Goal: Transaction & Acquisition: Book appointment/travel/reservation

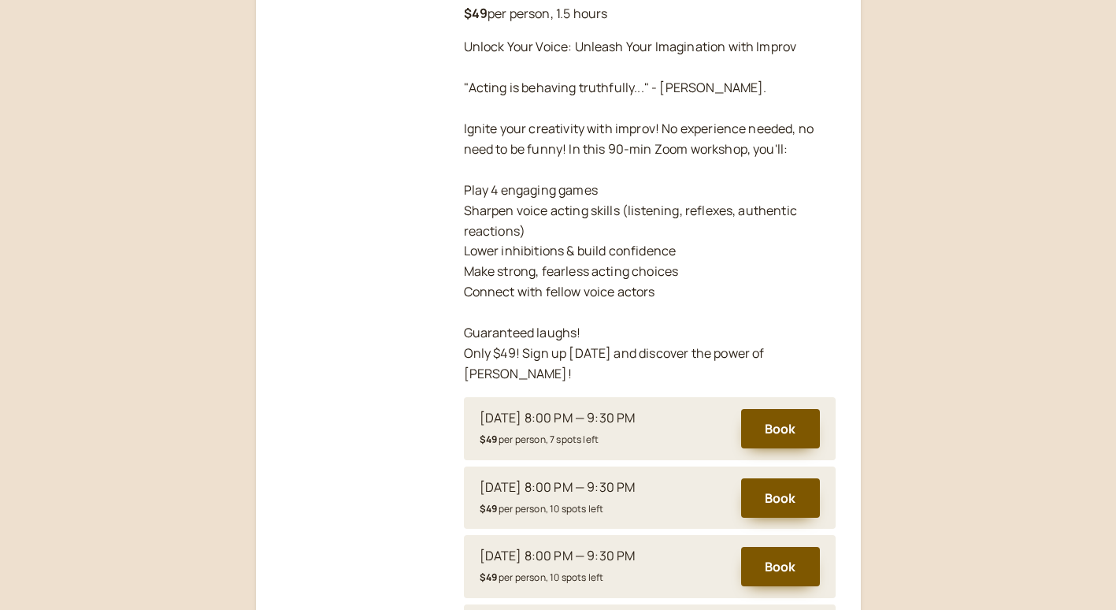
scroll to position [358, 0]
click at [780, 415] on button "Book" at bounding box center [780, 427] width 79 height 39
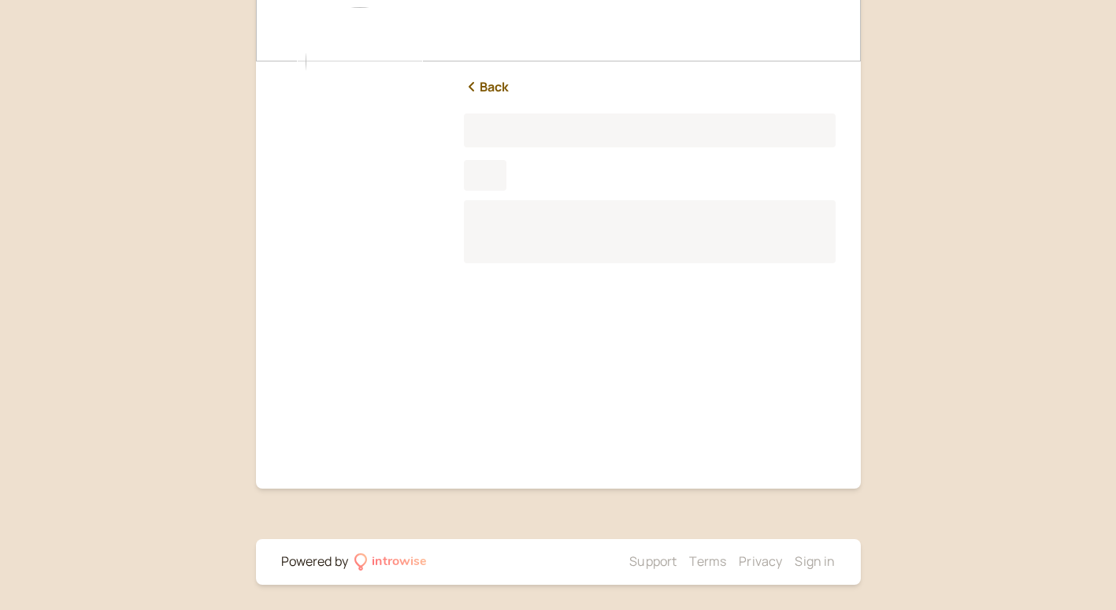
scroll to position [121, 0]
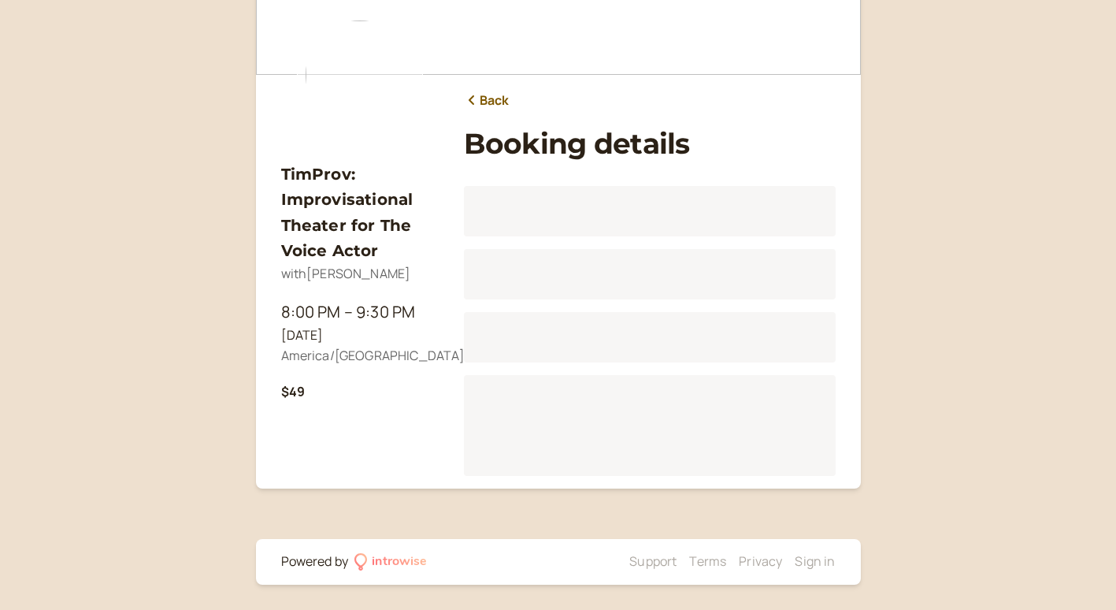
scroll to position [195, 0]
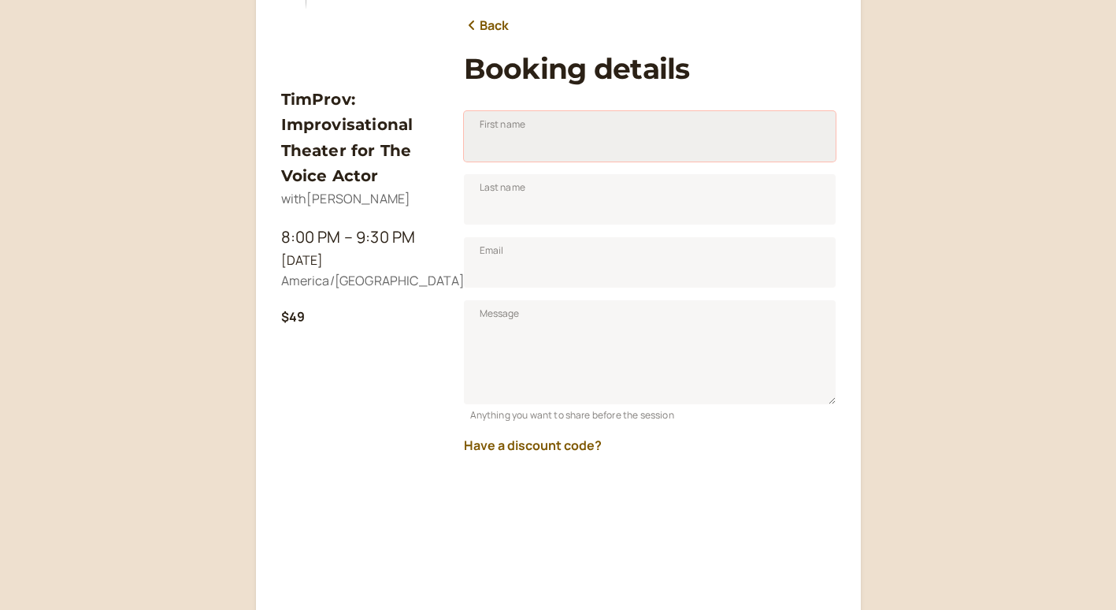
click at [527, 144] on input "First name" at bounding box center [650, 136] width 372 height 50
type input "[PERSON_NAME]"
type input "[EMAIL_ADDRESS][DOMAIN_NAME]"
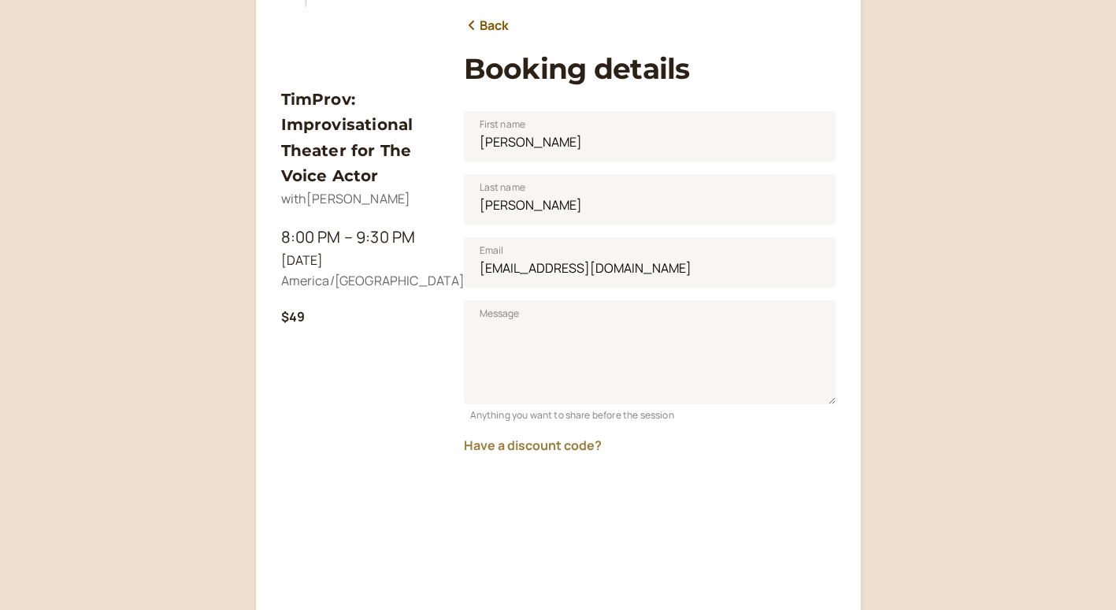
click at [529, 447] on button "Have a discount code?" at bounding box center [533, 445] width 138 height 14
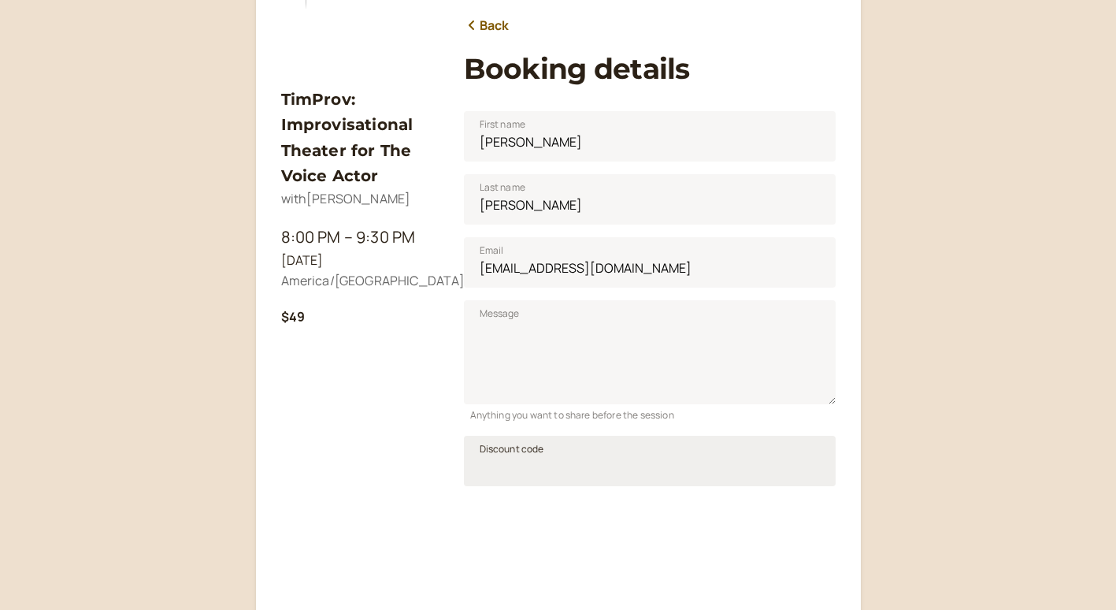
click at [518, 455] on span "Discount code" at bounding box center [512, 449] width 65 height 16
click at [518, 455] on input "Discount code" at bounding box center [650, 461] width 372 height 50
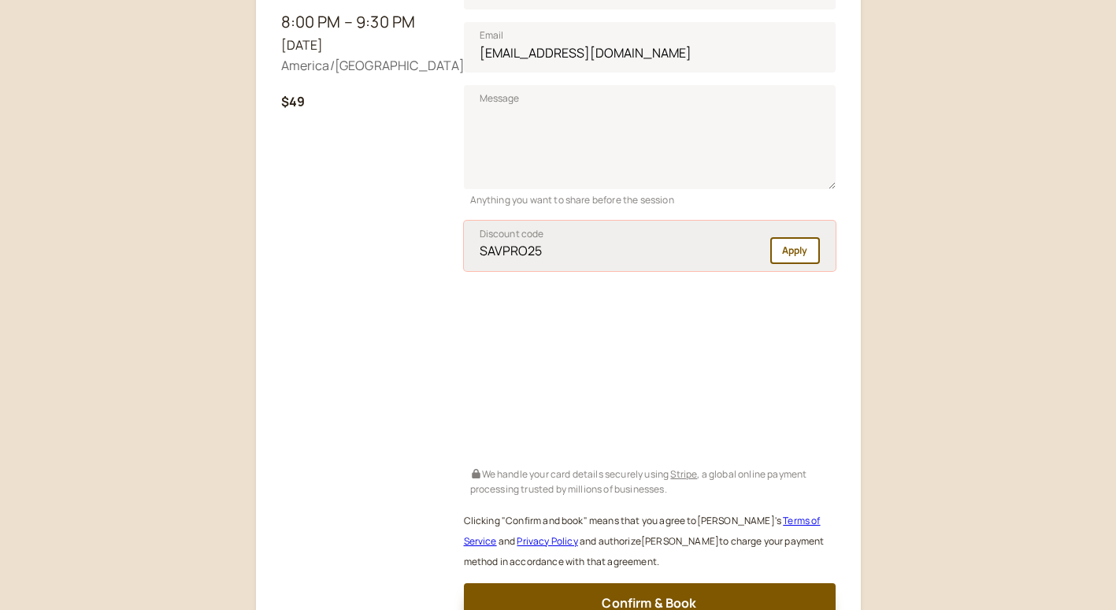
scroll to position [410, 0]
type input "SAVPRO25"
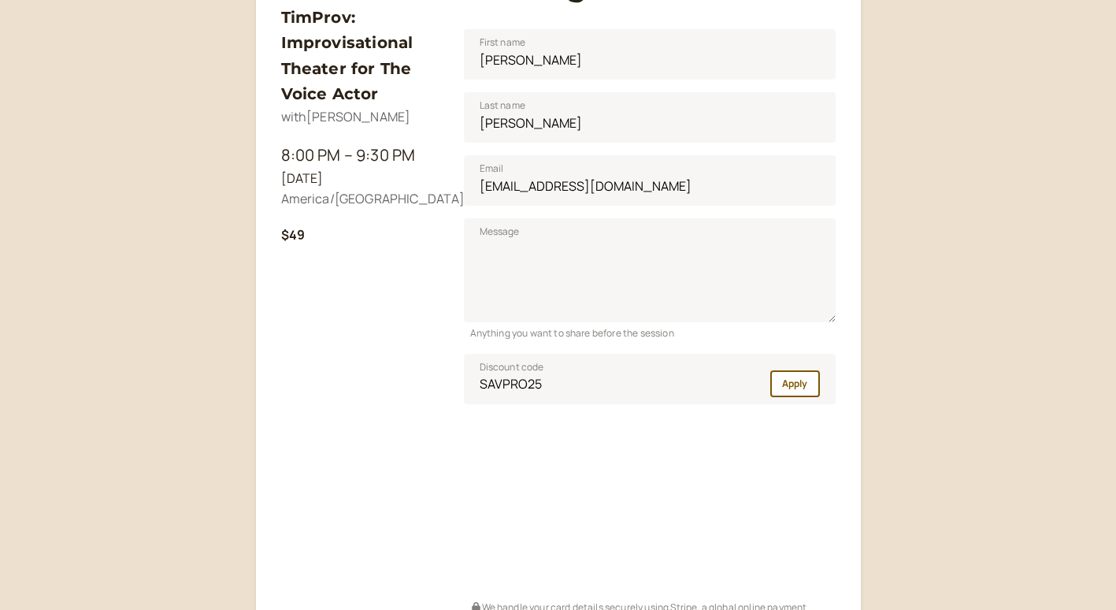
scroll to position [285, 0]
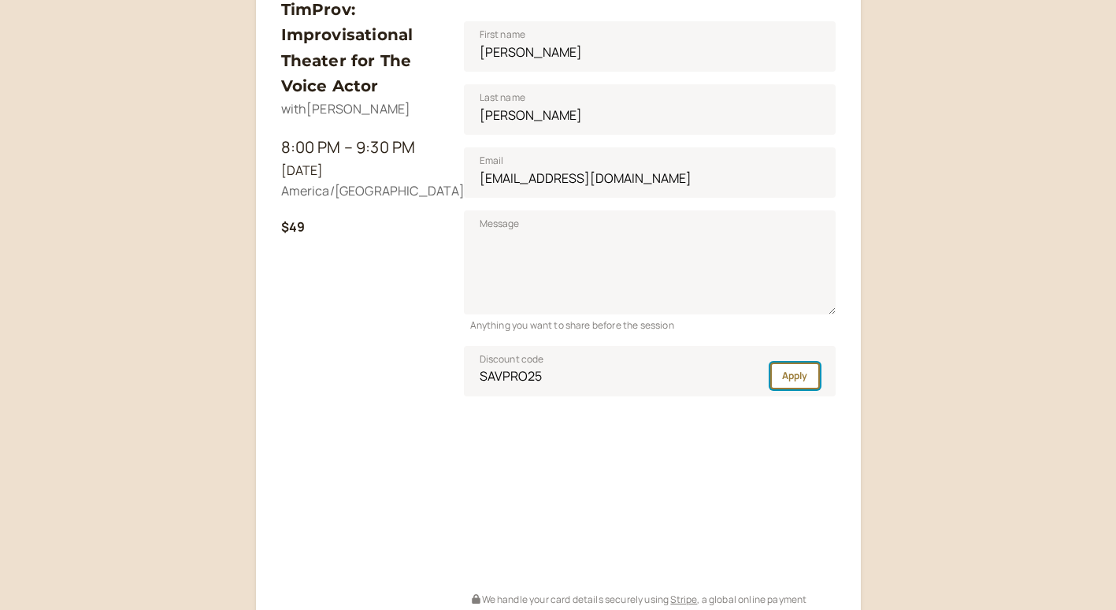
click at [785, 368] on button "Apply" at bounding box center [795, 375] width 50 height 27
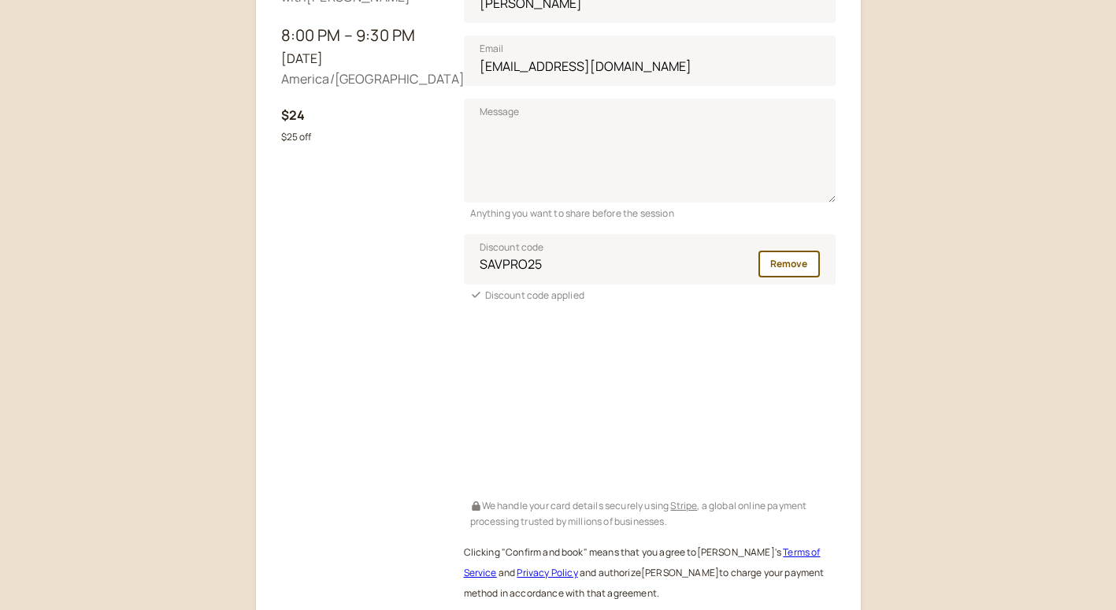
scroll to position [466, 0]
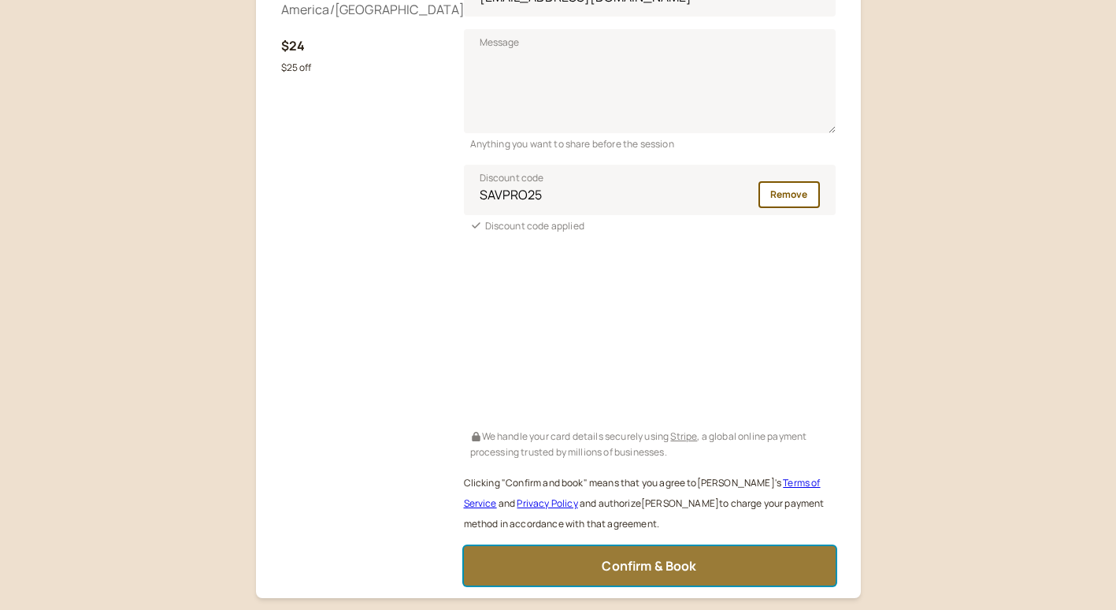
click at [653, 570] on span "Confirm & Book" at bounding box center [649, 565] width 95 height 17
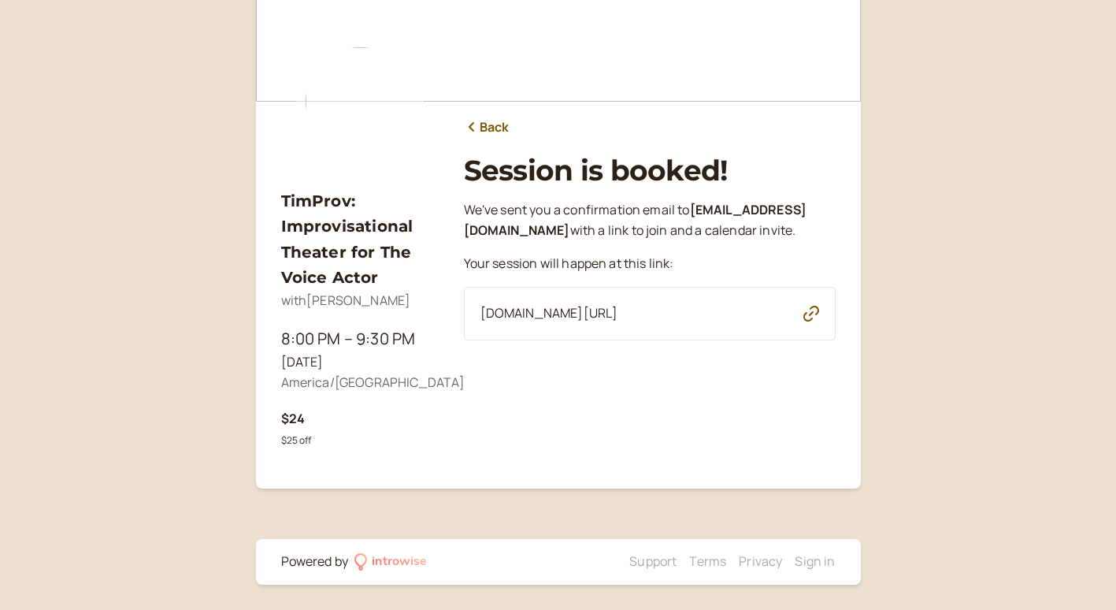
scroll to position [0, 0]
